Goal: Information Seeking & Learning: Learn about a topic

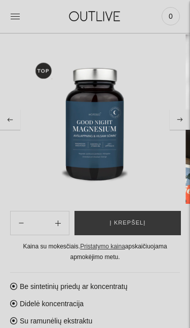
select select "**********"
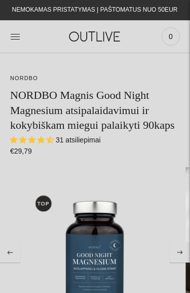
click at [17, 32] on icon at bounding box center [15, 36] width 10 height 10
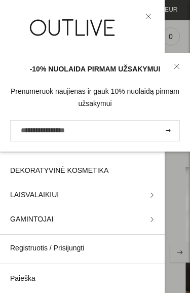
click at [185, 64] on link at bounding box center [177, 66] width 26 height 26
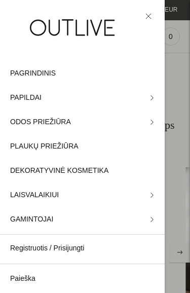
click at [21, 195] on span "LAISVALAIKIUI" at bounding box center [34, 195] width 49 height 12
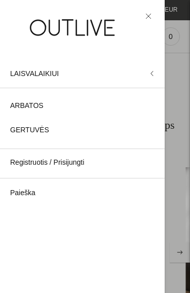
click at [151, 13] on icon at bounding box center [149, 16] width 6 height 6
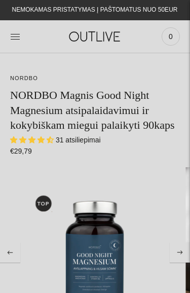
click at [13, 37] on icon at bounding box center [15, 37] width 9 height 5
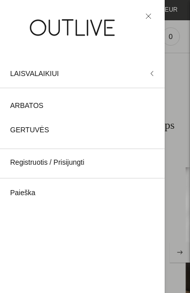
click at [154, 78] on button "LAISVALAIKIUI" at bounding box center [82, 73] width 165 height 24
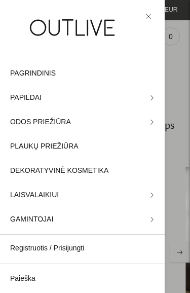
click at [22, 97] on span "PAPILDAI" at bounding box center [25, 98] width 31 height 12
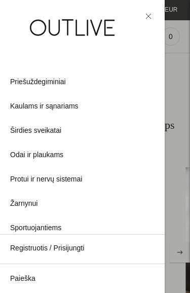
scroll to position [268, 0]
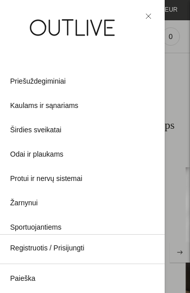
click at [27, 131] on span "Širdies sveikatai" at bounding box center [35, 130] width 51 height 12
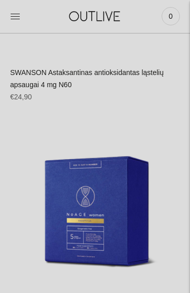
scroll to position [7369, 0]
